Goal: Find contact information: Find contact information

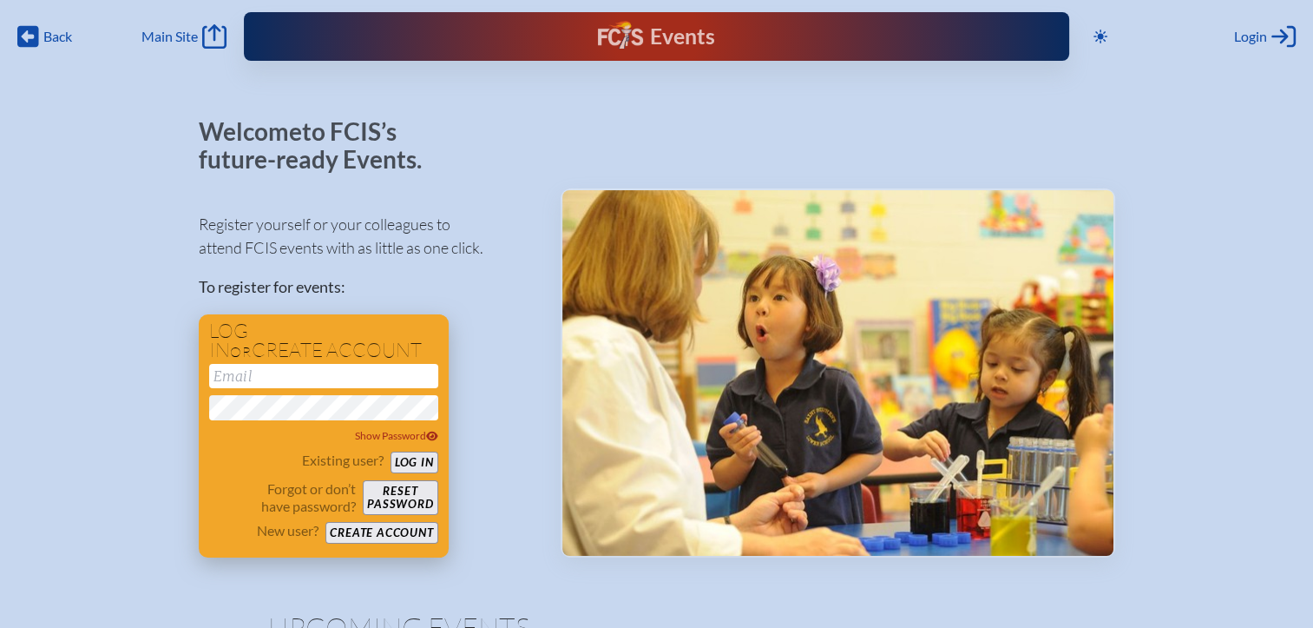
type input "[EMAIL_ADDRESS][DOMAIN_NAME]"
click at [424, 463] on button "Log in" at bounding box center [415, 462] width 48 height 22
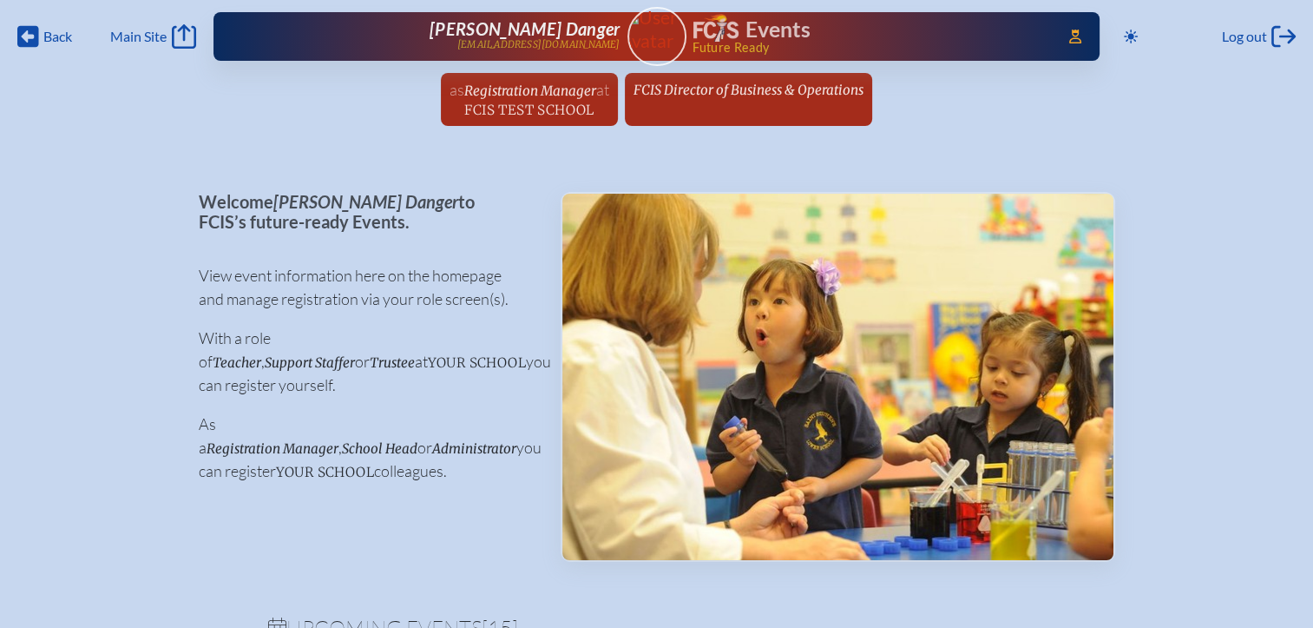
drag, startPoint x: 1072, startPoint y: 33, endPoint x: 1069, endPoint y: 53, distance: 20.3
click at [1072, 34] on icon "Access Users..." at bounding box center [1075, 37] width 12 height 14
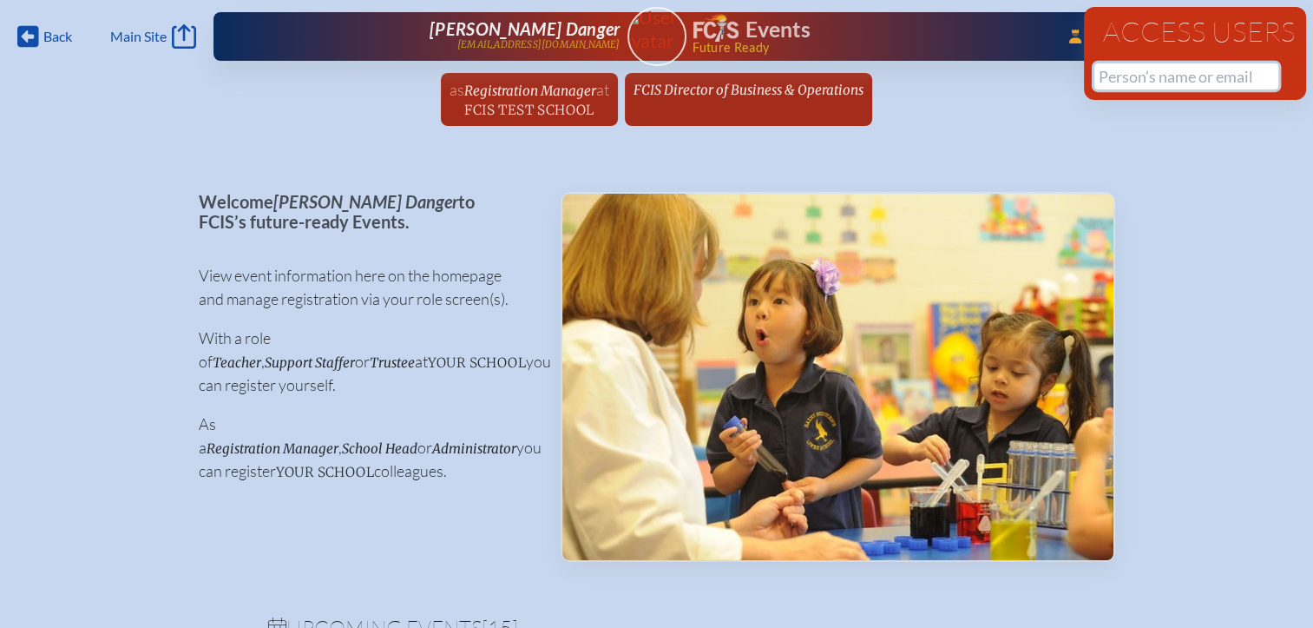
click at [1132, 77] on input "text" at bounding box center [1187, 76] width 184 height 26
paste input "Andrew Curtis"
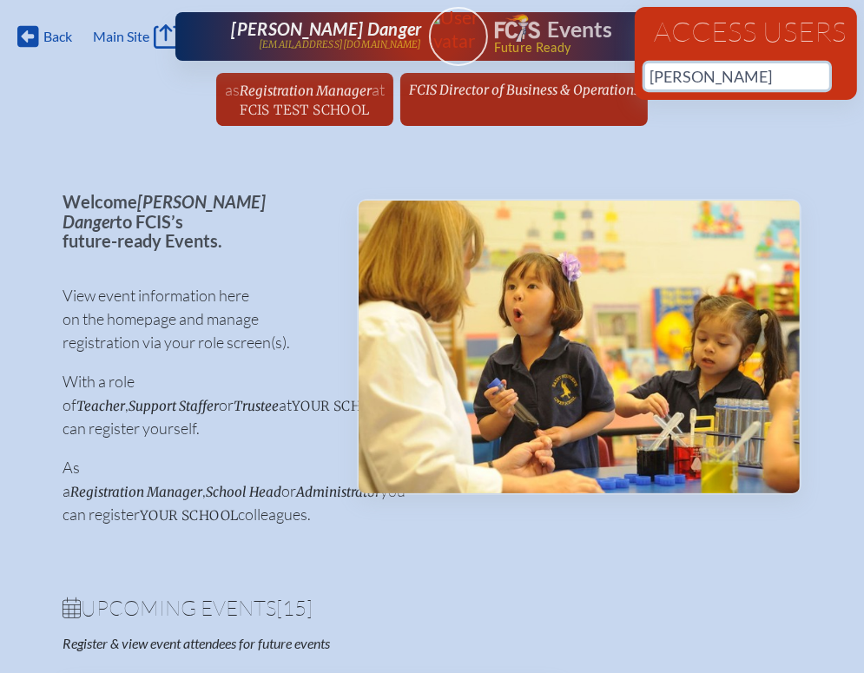
click at [709, 79] on input "Andrew Curtis" at bounding box center [737, 76] width 184 height 26
drag, startPoint x: 715, startPoint y: 79, endPoint x: 609, endPoint y: 79, distance: 106.8
click at [609, 79] on div "Back Back Main Site Main Site Toggle to Dark Mode Log out Log out ...Close Acce…" at bounding box center [432, 68] width 864 height 136
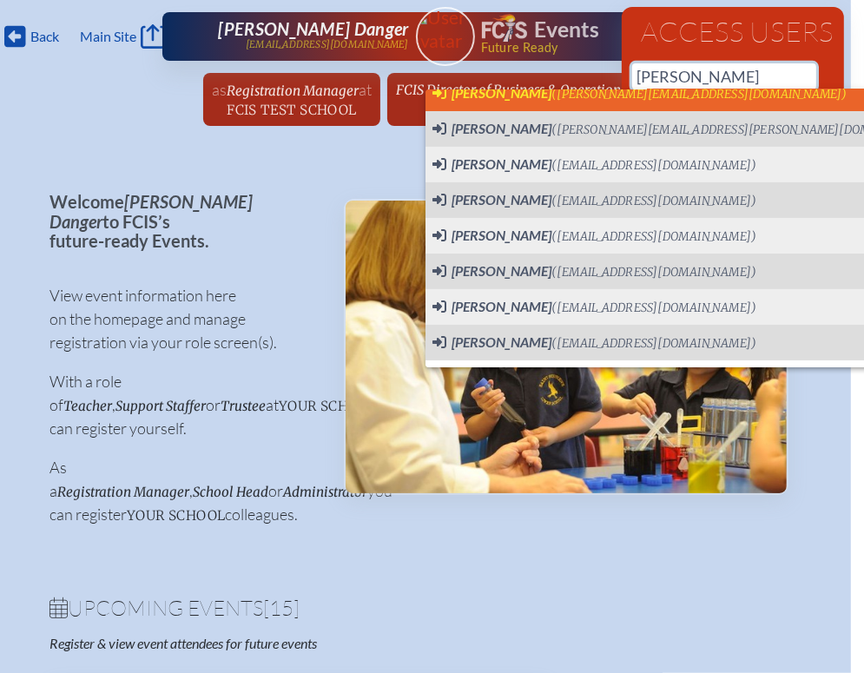
scroll to position [7, 0]
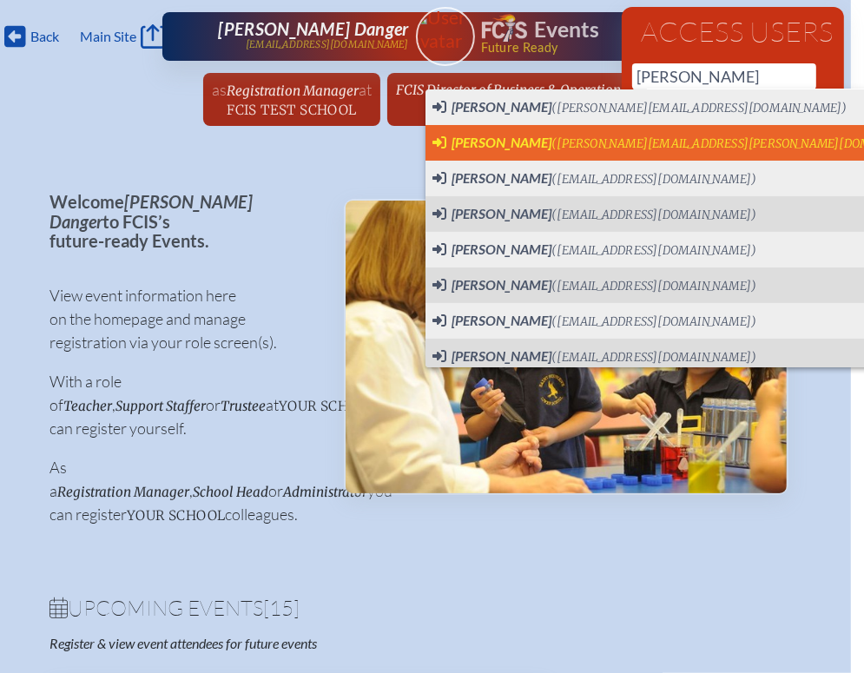
click at [623, 141] on span "(andrew.curtis@thebenjaminschool.org)" at bounding box center [744, 143] width 386 height 15
type input "[PERSON_NAME][EMAIL_ADDRESS][PERSON_NAME][DOMAIN_NAME]"
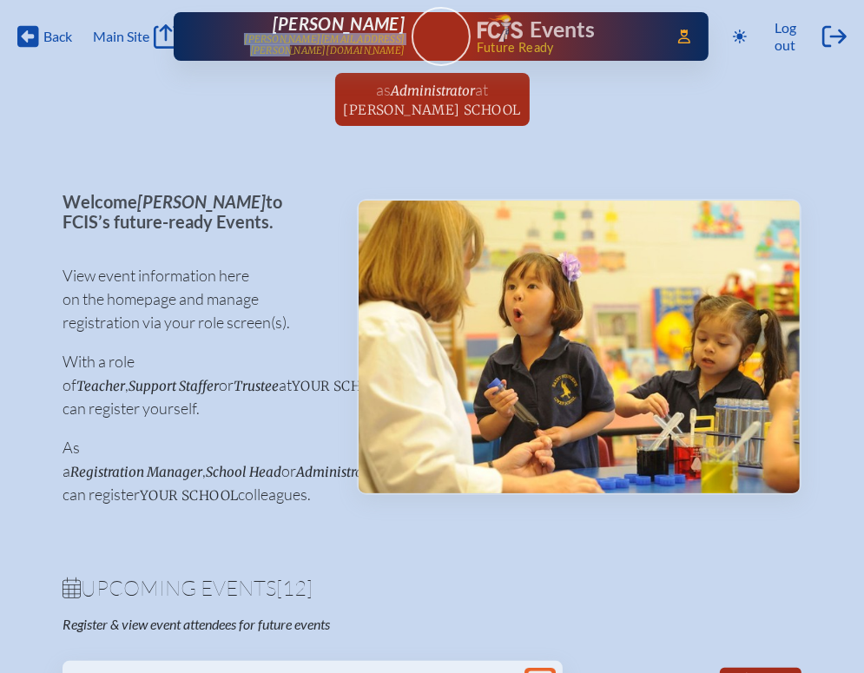
drag, startPoint x: 405, startPoint y: 44, endPoint x: 220, endPoint y: 41, distance: 184.9
click at [220, 41] on div "Access Users... [PERSON_NAME] [PERSON_NAME][EMAIL_ADDRESS][PERSON_NAME][DOMAIN_…" at bounding box center [441, 36] width 535 height 49
copy p "[PERSON_NAME][EMAIL_ADDRESS][PERSON_NAME][DOMAIN_NAME]"
